Goal: Task Accomplishment & Management: Manage account settings

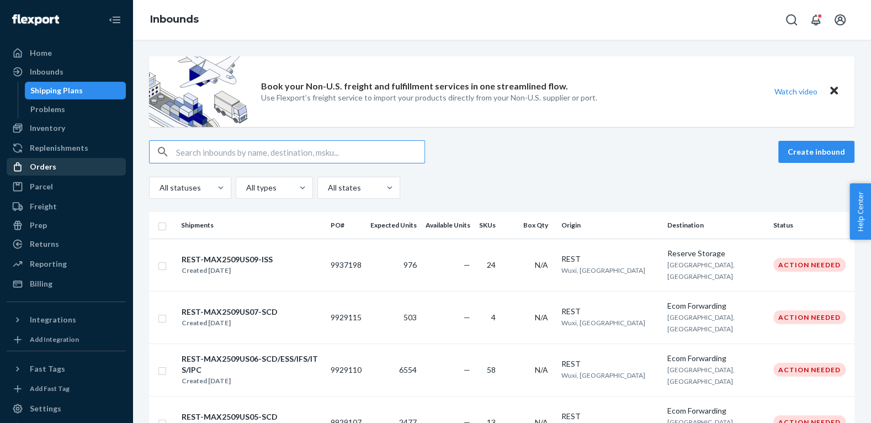
click at [50, 165] on div "Orders" at bounding box center [43, 166] width 27 height 11
click at [50, 165] on div "Orders Ecommerce Orders Wholesale Orders" at bounding box center [66, 167] width 119 height 19
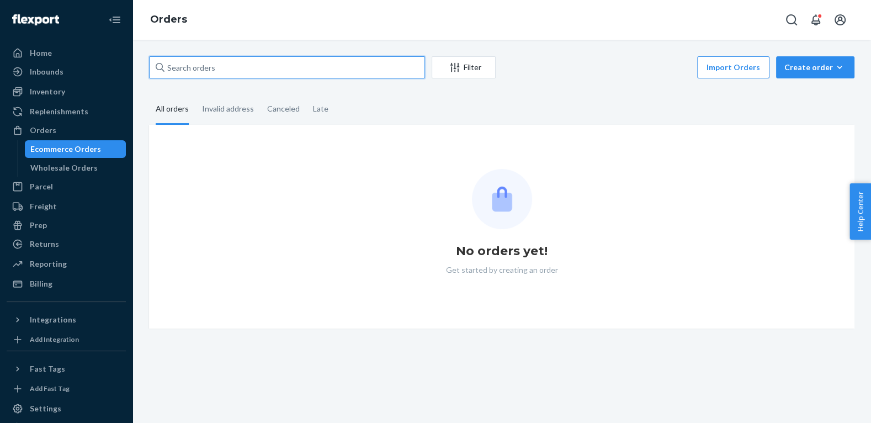
click at [243, 65] on input "text" at bounding box center [287, 67] width 276 height 22
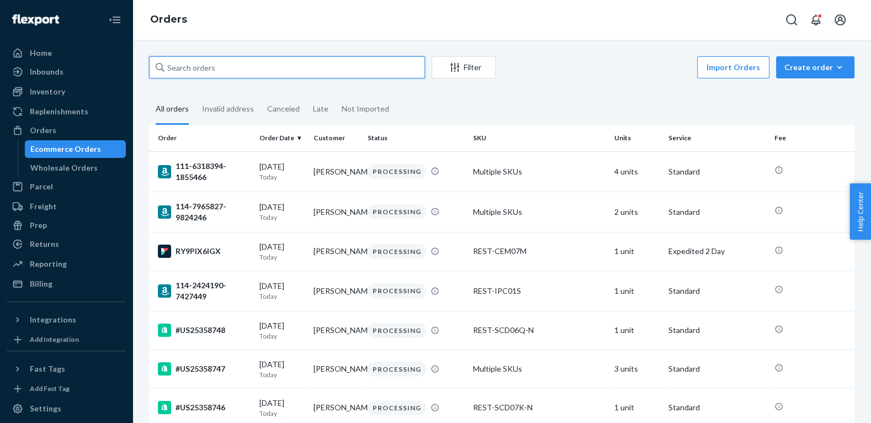
paste input "112-7919590-2729805"
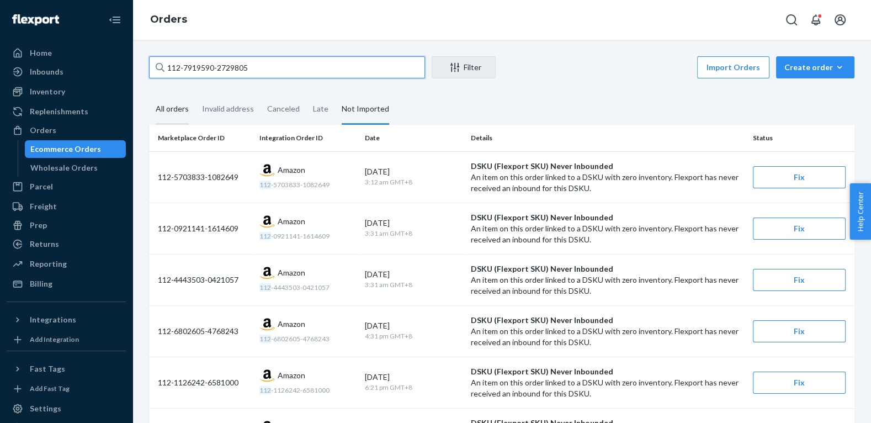
type input "112-7919590-2729805"
click at [171, 111] on div "All orders" at bounding box center [172, 109] width 33 height 30
click at [149, 94] on input "All orders" at bounding box center [149, 94] width 0 height 0
click at [292, 68] on input "112-7919590-2729805" at bounding box center [287, 67] width 276 height 22
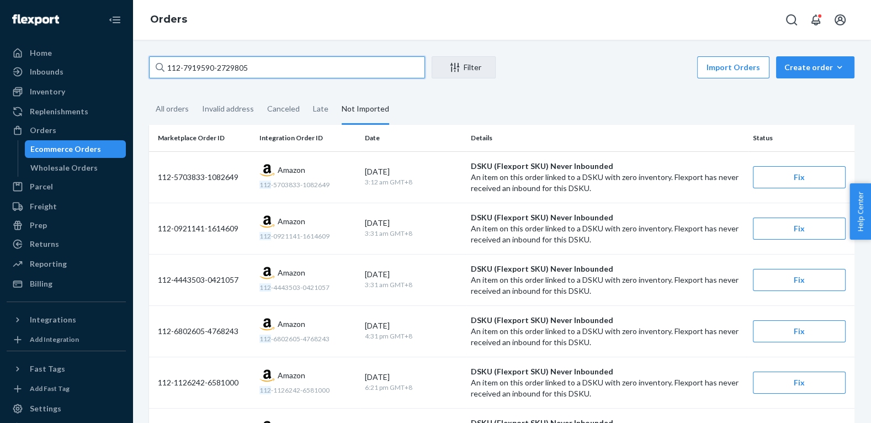
click at [292, 68] on input "112-7919590-2729805" at bounding box center [287, 67] width 276 height 22
click at [173, 109] on div "All orders" at bounding box center [172, 109] width 33 height 30
click at [149, 94] on input "All orders" at bounding box center [149, 94] width 0 height 0
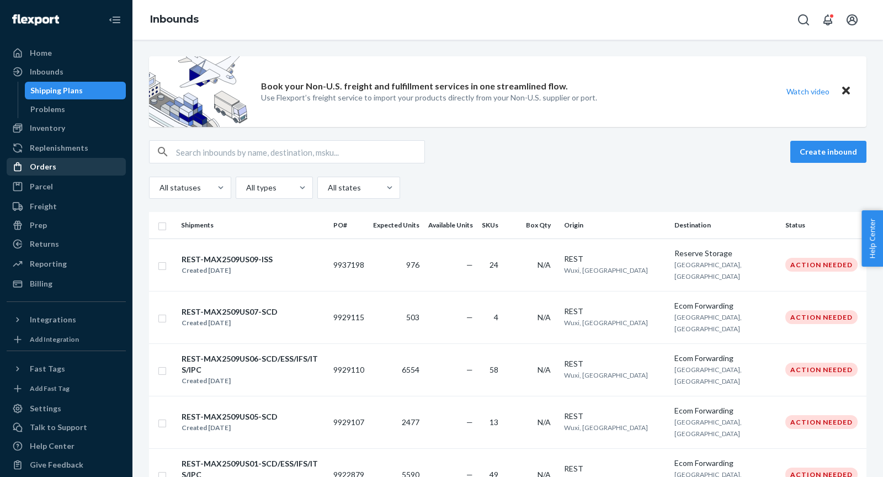
click at [34, 168] on div "Orders" at bounding box center [43, 166] width 27 height 11
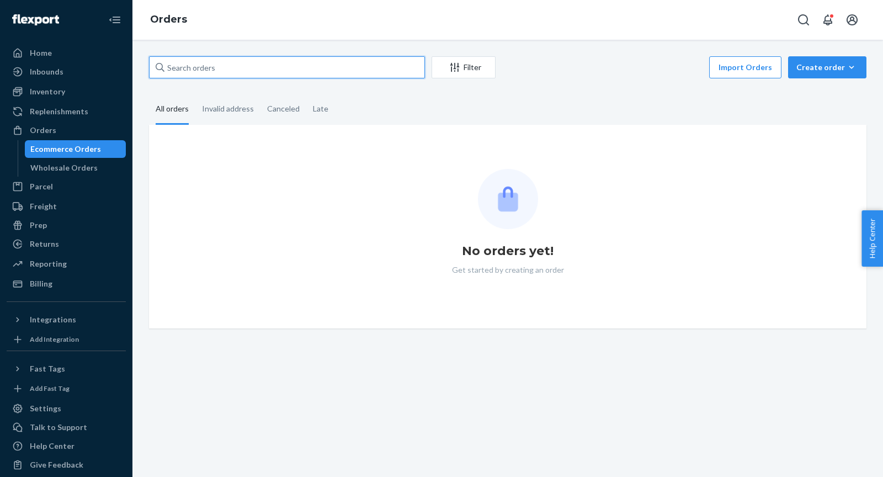
click at [225, 71] on input "text" at bounding box center [287, 67] width 276 height 22
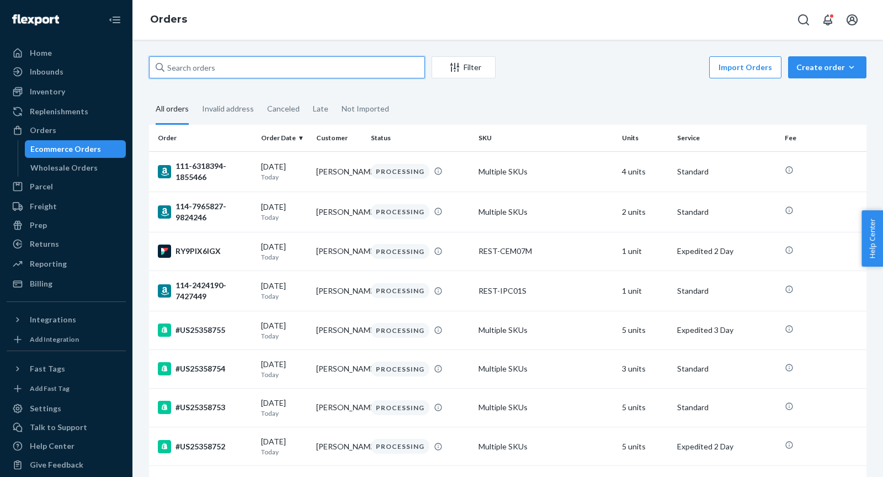
paste input "US25358715"
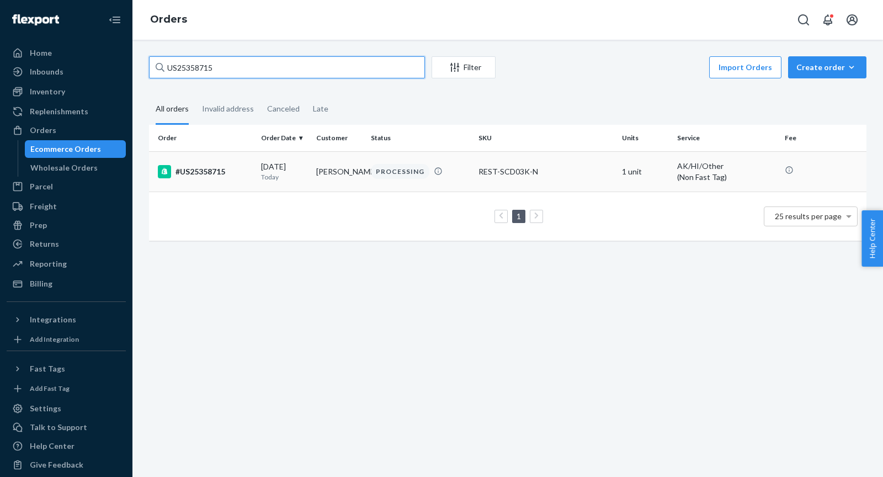
type input "US25358715"
click at [203, 177] on div "#US25358715" at bounding box center [205, 171] width 94 height 13
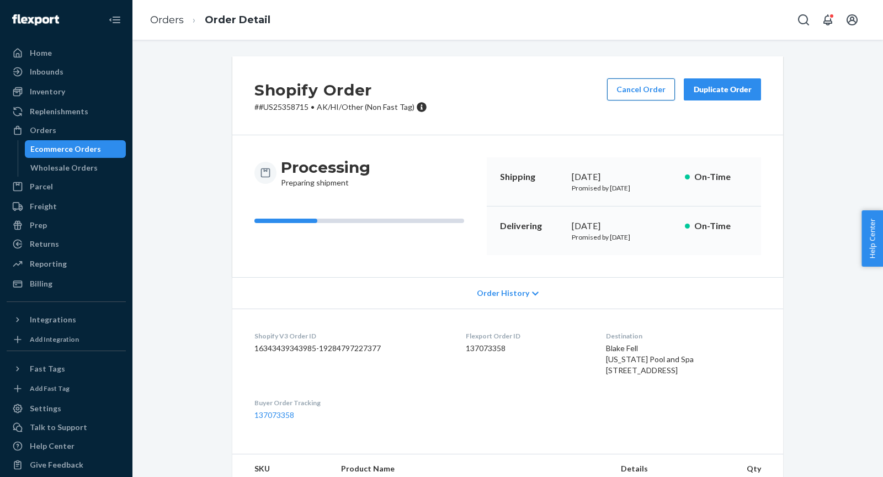
click at [636, 93] on button "Cancel Order" at bounding box center [641, 89] width 68 height 22
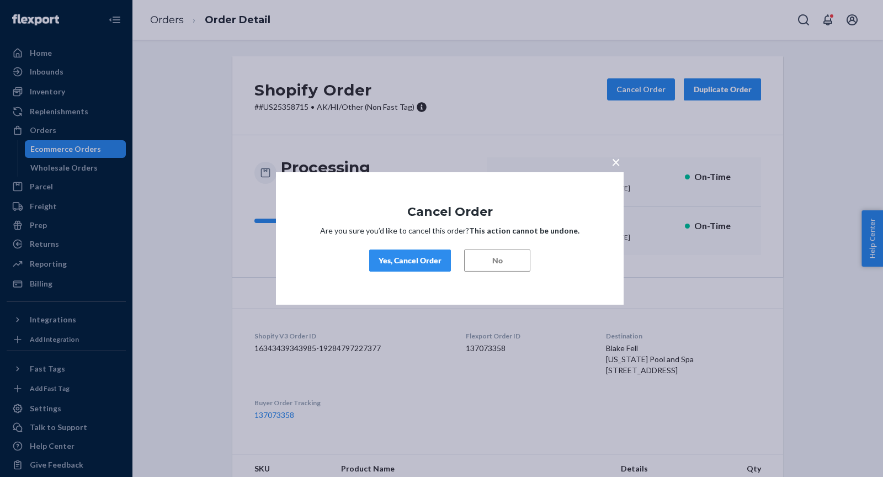
click at [390, 269] on button "Yes, Cancel Order" at bounding box center [410, 261] width 82 height 22
